Goal: Task Accomplishment & Management: Manage account settings

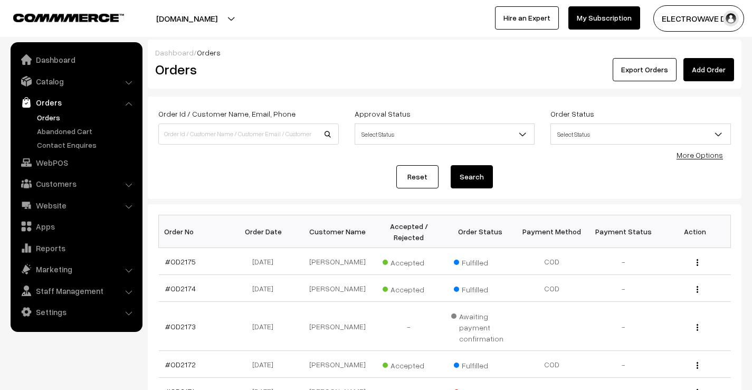
click at [48, 117] on link "Orders" at bounding box center [86, 117] width 104 height 11
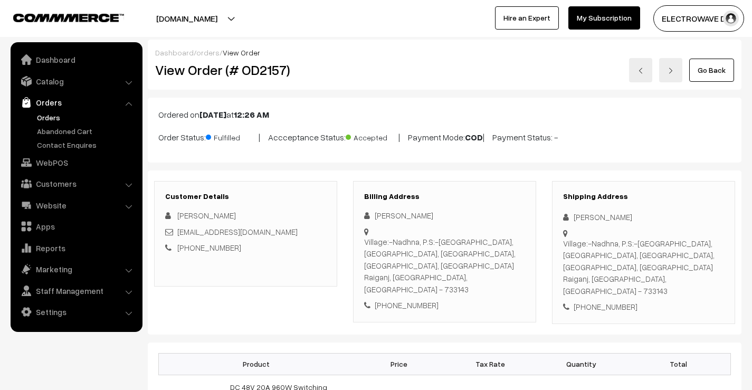
scroll to position [62, 0]
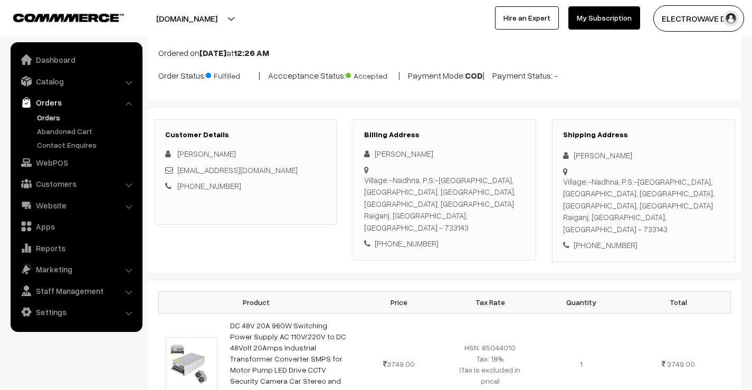
click at [49, 116] on link "Orders" at bounding box center [86, 117] width 104 height 11
